Goal: Task Accomplishment & Management: Use online tool/utility

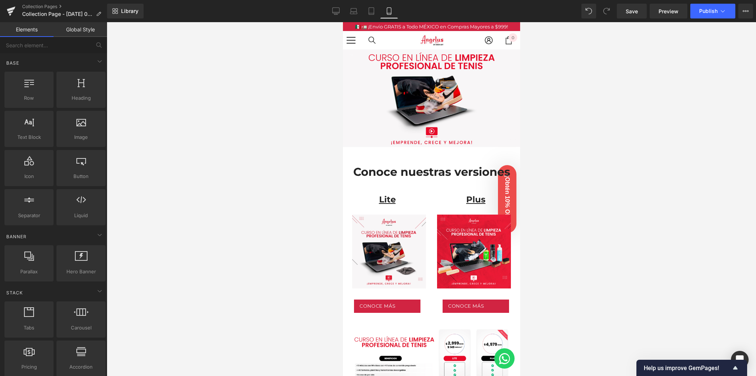
drag, startPoint x: 295, startPoint y: 184, endPoint x: 280, endPoint y: 188, distance: 15.9
click at [283, 188] on div at bounding box center [432, 199] width 650 height 354
drag, startPoint x: 280, startPoint y: 188, endPoint x: 247, endPoint y: 192, distance: 33.2
click at [225, 194] on div at bounding box center [432, 199] width 650 height 354
click at [709, 14] on span "Publish" at bounding box center [709, 11] width 18 height 6
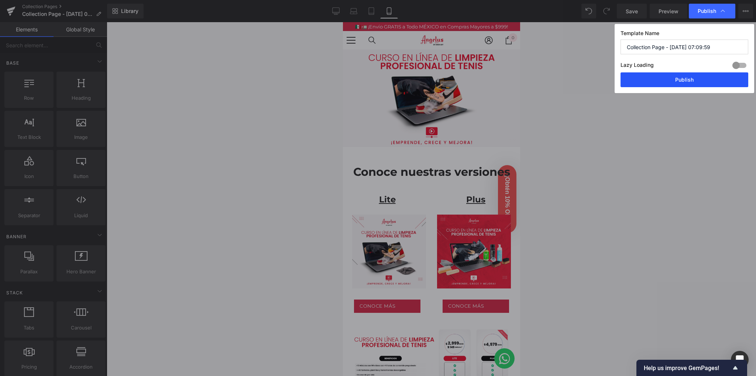
click at [660, 79] on button "Publish" at bounding box center [685, 79] width 128 height 15
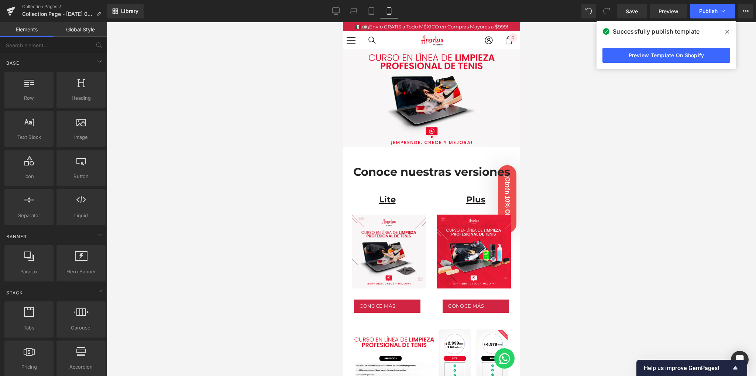
click at [679, 62] on div "Preview Template On Shopify" at bounding box center [667, 55] width 140 height 27
click at [680, 58] on link "Preview Template On Shopify" at bounding box center [667, 55] width 128 height 15
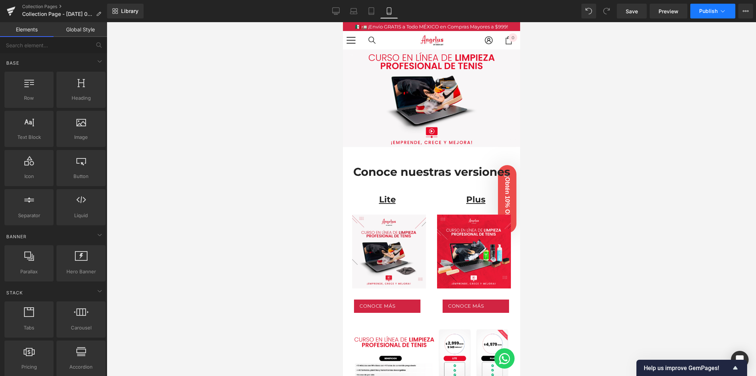
click at [728, 12] on button "Publish" at bounding box center [713, 11] width 45 height 15
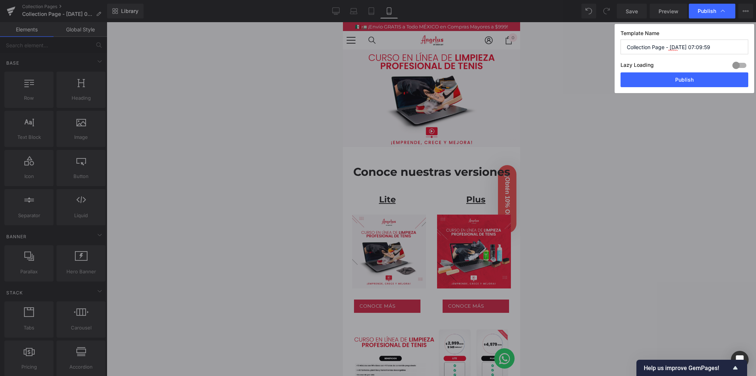
drag, startPoint x: 267, startPoint y: 66, endPoint x: 115, endPoint y: 35, distance: 155.3
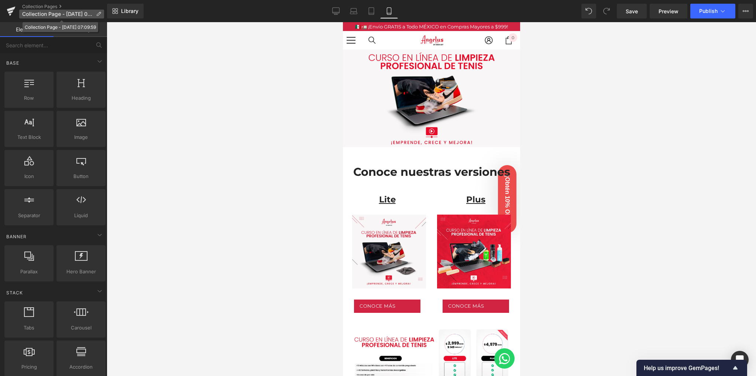
click at [68, 17] on p "Collection Page - [DATE] 07:09:59" at bounding box center [61, 14] width 85 height 9
drag, startPoint x: 240, startPoint y: 105, endPoint x: 5, endPoint y: 79, distance: 236.7
click at [714, 13] on span "Publish" at bounding box center [709, 11] width 18 height 6
click at [743, 14] on icon at bounding box center [746, 11] width 6 height 6
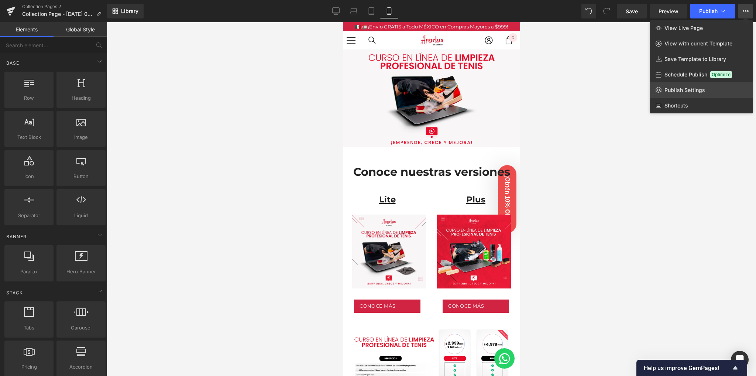
click at [676, 87] on span "Publish Settings" at bounding box center [685, 90] width 41 height 7
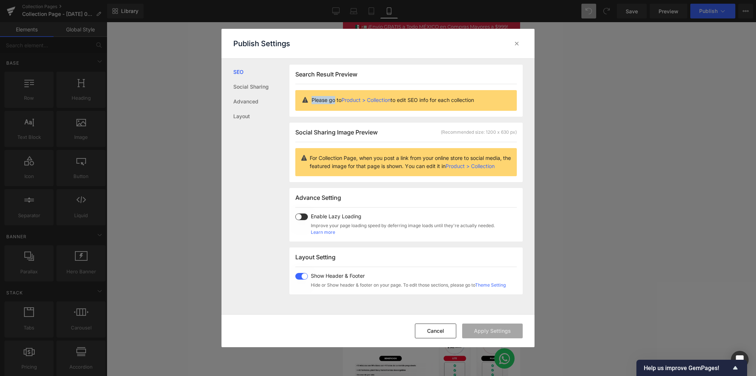
drag, startPoint x: 304, startPoint y: 102, endPoint x: 331, endPoint y: 100, distance: 27.8
click at [331, 100] on div "Please go to Product > Collection to edit SEO info for each collection" at bounding box center [406, 100] width 222 height 21
click at [440, 103] on p "Please go to Product > Collection to edit SEO info for each collection" at bounding box center [411, 100] width 199 height 8
click at [514, 39] on div at bounding box center [517, 44] width 12 height 12
